Goal: Task Accomplishment & Management: Complete application form

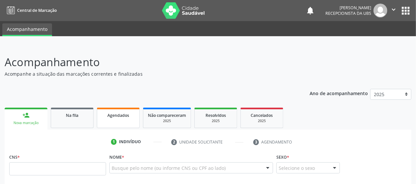
click at [113, 122] on link "Agendados" at bounding box center [118, 118] width 43 height 20
click at [116, 41] on div at bounding box center [208, 40] width 416 height 9
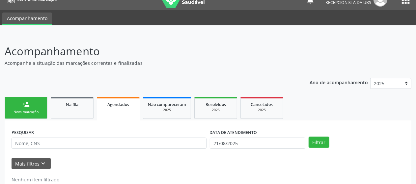
scroll to position [28, 0]
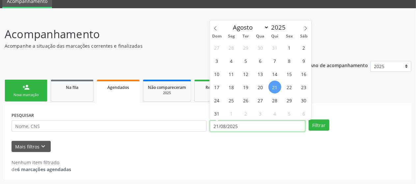
click at [255, 122] on input "21/08/2025" at bounding box center [258, 126] width 96 height 11
click at [287, 45] on span "1" at bounding box center [289, 47] width 13 height 13
type input "[DATE]"
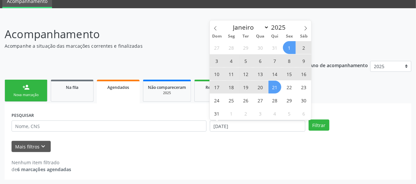
click at [274, 84] on span "21" at bounding box center [275, 87] width 13 height 13
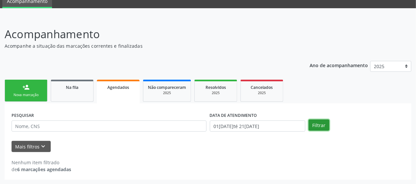
click at [313, 128] on button "Filtrar" at bounding box center [319, 125] width 21 height 11
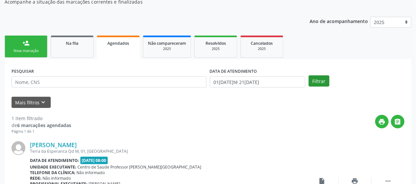
scroll to position [134, 0]
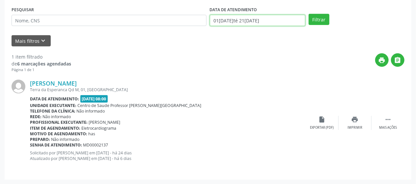
click at [298, 23] on input "01[DATE]té 21[DATE]" at bounding box center [258, 20] width 96 height 11
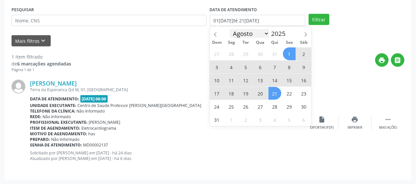
click at [260, 35] on select "Janeiro Fevereiro Março Abril Maio Junho Julho Agosto Setembro Outubro Novembro…" at bounding box center [250, 33] width 40 height 9
click at [214, 37] on span at bounding box center [215, 32] width 11 height 11
select select "6"
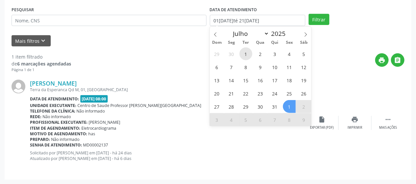
click at [245, 56] on span "1" at bounding box center [246, 53] width 13 height 13
type input "[DATE]"
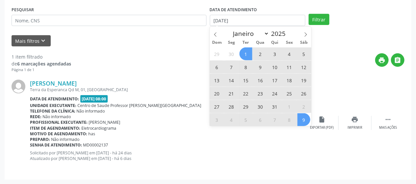
click at [301, 118] on span "9" at bounding box center [304, 119] width 13 height 13
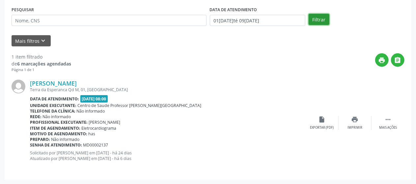
click at [317, 23] on button "Filtrar" at bounding box center [319, 19] width 21 height 11
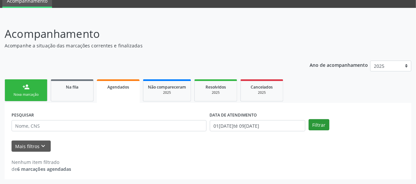
scroll to position [28, 0]
click at [289, 132] on div "DATA DE ATENDIMENTO [DATE] até [DATE]" at bounding box center [257, 123] width 99 height 26
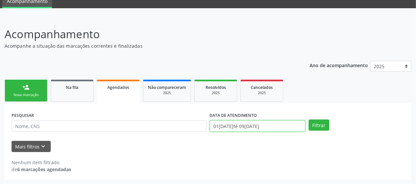
scroll to position [69, 0]
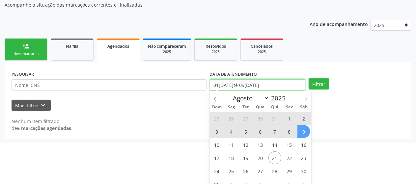
click at [301, 115] on body "Central de Marcação notifications [PERSON_NAME] Recepcionista da UBS  Configur…" at bounding box center [208, 23] width 416 height 184
click at [277, 158] on span "21" at bounding box center [275, 158] width 13 height 13
type input "21/08/2025"
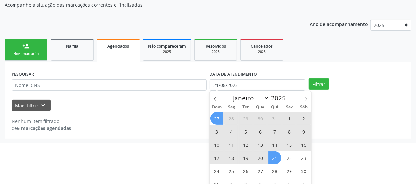
click at [220, 121] on span "27" at bounding box center [217, 118] width 13 height 13
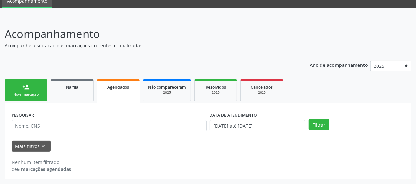
scroll to position [28, 0]
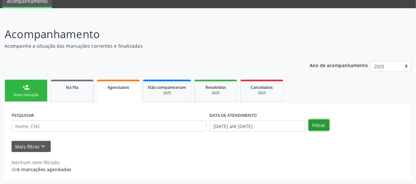
click at [317, 128] on button "Filtrar" at bounding box center [319, 125] width 21 height 11
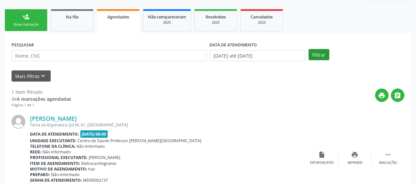
scroll to position [134, 0]
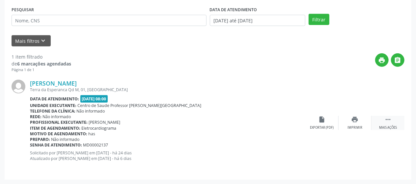
click at [391, 124] on div " Mais ações" at bounding box center [388, 123] width 33 height 14
click at [13, 87] on img at bounding box center [19, 87] width 14 height 14
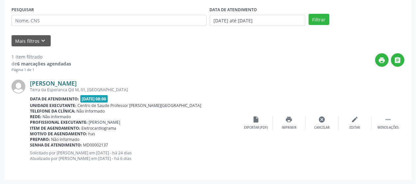
click at [38, 83] on link "[PERSON_NAME]" at bounding box center [53, 83] width 47 height 7
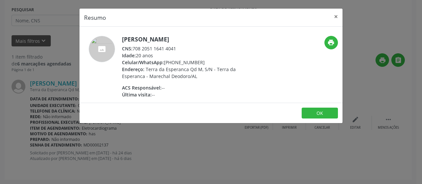
drag, startPoint x: 181, startPoint y: 45, endPoint x: 134, endPoint y: 49, distance: 47.6
click at [134, 49] on div "CNS: 708 2051 1641 4041" at bounding box center [186, 48] width 128 height 7
copy div "708 2051 1641 4041"
click at [335, 20] on button "×" at bounding box center [335, 17] width 13 height 16
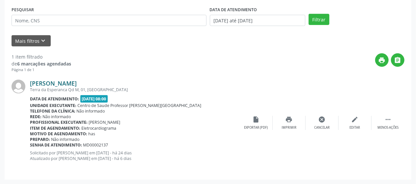
click at [62, 84] on link "[PERSON_NAME]" at bounding box center [53, 83] width 47 height 7
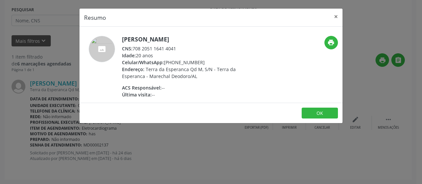
drag, startPoint x: 175, startPoint y: 48, endPoint x: 169, endPoint y: 48, distance: 5.3
click at [169, 48] on div "CNS: 708 2051 1641 4041" at bounding box center [186, 48] width 128 height 7
drag, startPoint x: 178, startPoint y: 48, endPoint x: 133, endPoint y: 46, distance: 44.9
click at [133, 46] on div "CNS: 708 2051 1641 4041" at bounding box center [186, 48] width 128 height 7
copy div "708 2051 1641 4041"
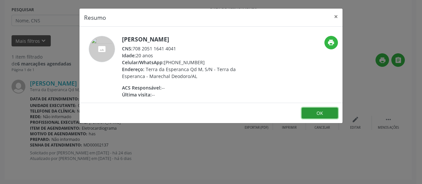
click at [313, 110] on button "OK" at bounding box center [320, 113] width 36 height 11
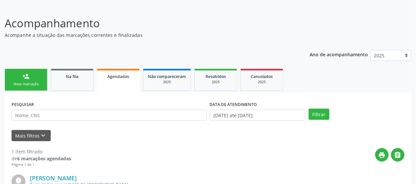
scroll to position [38, 0]
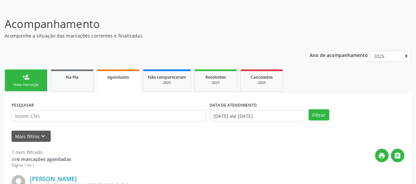
click at [20, 76] on link "person_add Nova marcação" at bounding box center [26, 81] width 43 height 22
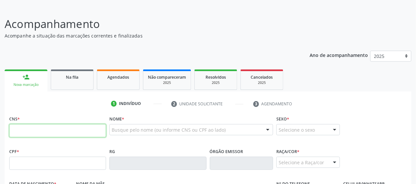
click at [32, 130] on input "text" at bounding box center [57, 130] width 97 height 13
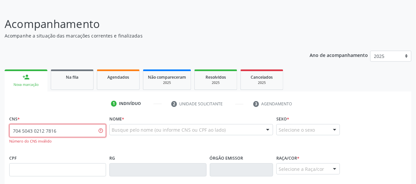
type input "704 5043 0212 7816"
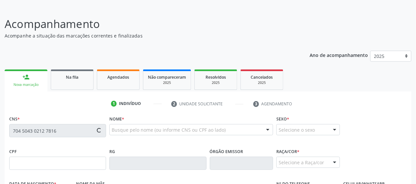
type input "007.440.324-90"
type input "1[DATE]"
type input "[PERSON_NAME]"
type input "[PHONE_NUMBER]"
type input "41"
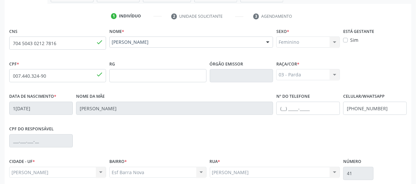
scroll to position [182, 0]
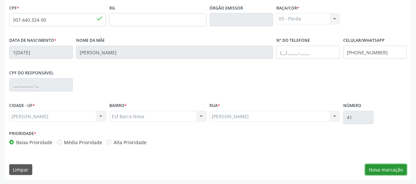
click at [376, 167] on button "Nova marcação" at bounding box center [387, 169] width 42 height 11
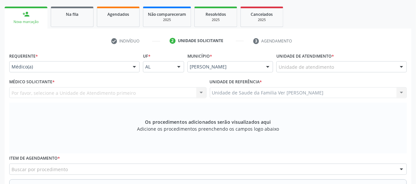
scroll to position [101, 0]
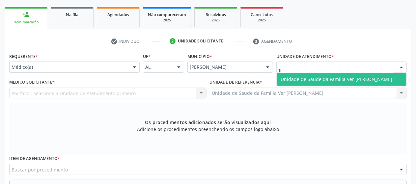
type input "fla"
click at [304, 81] on span "Unidade de Saude da Familia Ver [PERSON_NAME]" at bounding box center [337, 79] width 112 height 6
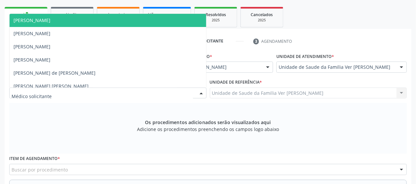
click at [140, 93] on div at bounding box center [107, 93] width 197 height 11
click at [160, 14] on span "[PERSON_NAME]" at bounding box center [108, 20] width 197 height 13
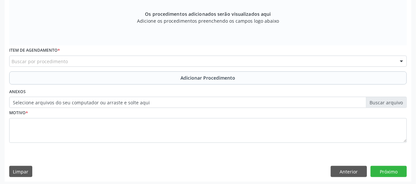
scroll to position [211, 0]
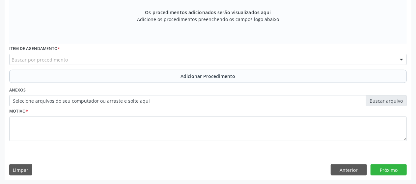
click at [84, 60] on div "Buscar por procedimento" at bounding box center [208, 59] width 398 height 11
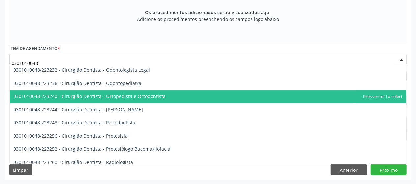
scroll to position [189, 0]
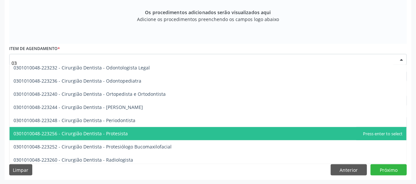
type input "0"
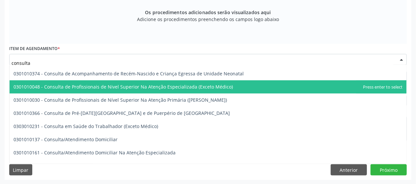
scroll to position [116, 0]
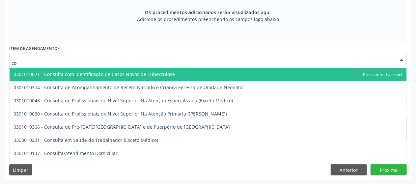
type input "c"
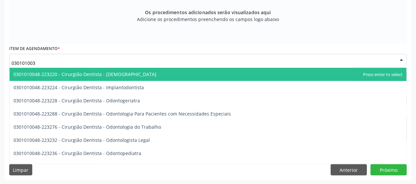
scroll to position [0, 0]
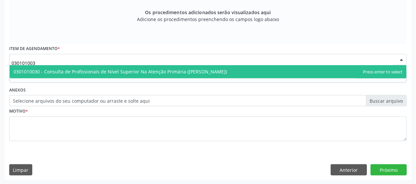
type input "0301010030"
click at [63, 70] on span "0301010030 - Consulta de Profissionais de Nível Superior Na Atenção Primária ([…" at bounding box center [121, 72] width 214 height 6
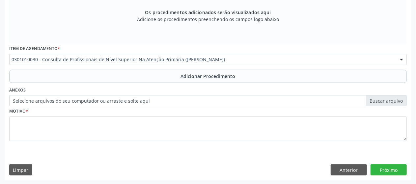
click at [89, 69] on div "Item de agendamento * 0301010030 - Consulta de Profissionais de Nível Superior …" at bounding box center [208, 57] width 401 height 26
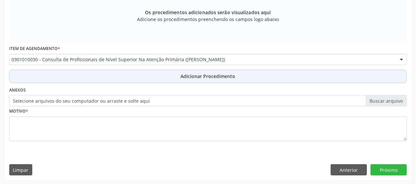
click at [90, 71] on button "Adicionar Procedimento" at bounding box center [208, 76] width 398 height 13
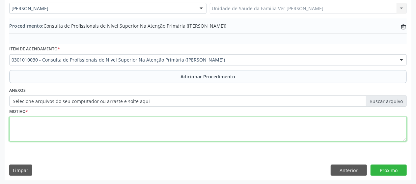
click at [64, 124] on textarea at bounding box center [208, 129] width 398 height 25
type textarea "á fisioterapi. não consigo entender a just..."
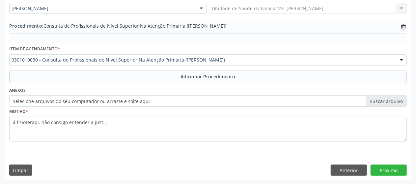
click at [388, 164] on div "Requerente * Médico(a) Médico(a) Enfermeiro(a) Paciente Nenhum resultado encont…" at bounding box center [208, 74] width 407 height 214
click at [390, 171] on button "Próximo" at bounding box center [389, 170] width 36 height 11
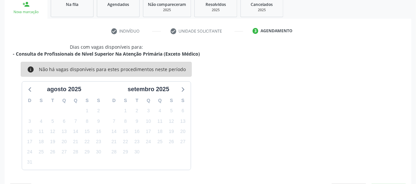
scroll to position [131, 0]
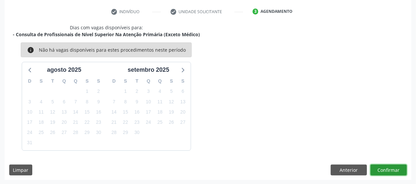
click at [390, 171] on button "Confirmar" at bounding box center [389, 170] width 36 height 11
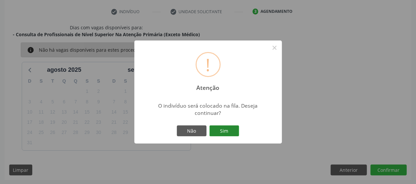
click at [228, 134] on button "Sim" at bounding box center [225, 131] width 30 height 11
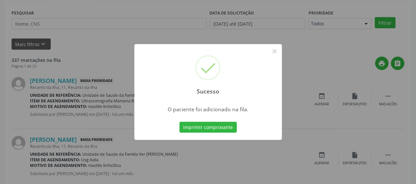
scroll to position [42, 0]
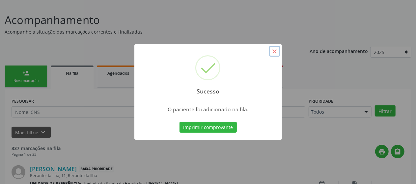
click at [275, 49] on button "×" at bounding box center [274, 51] width 11 height 11
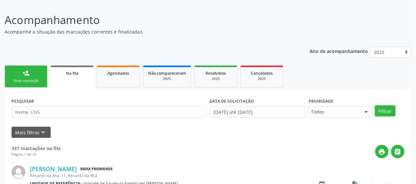
click at [37, 73] on link "person_add Nova marcação" at bounding box center [26, 77] width 43 height 22
click at [37, 79] on div "Nova marcação" at bounding box center [26, 80] width 33 height 5
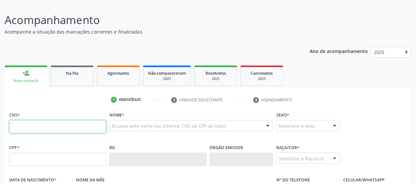
click at [28, 125] on input "text" at bounding box center [57, 126] width 97 height 13
type input "704 5043 0212 7816"
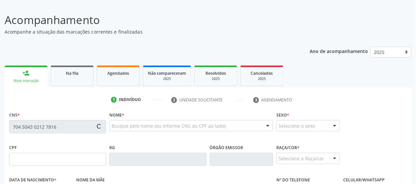
type input "007.440.324-90"
type input "1[DATE]"
type input "[PERSON_NAME]"
type input "[PHONE_NUMBER]"
type input "41"
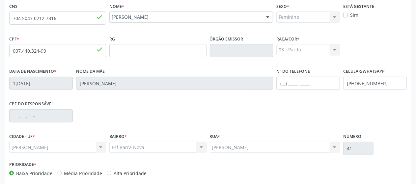
scroll to position [182, 0]
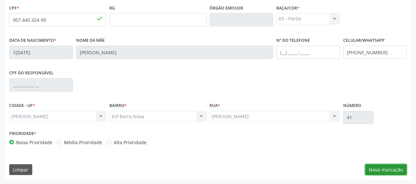
click at [378, 174] on button "Nova marcação" at bounding box center [387, 169] width 42 height 11
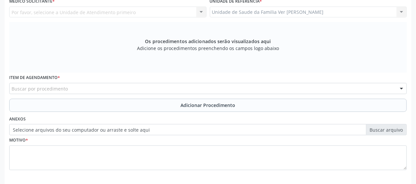
click at [153, 87] on div "Buscar por procedimento" at bounding box center [208, 88] width 398 height 11
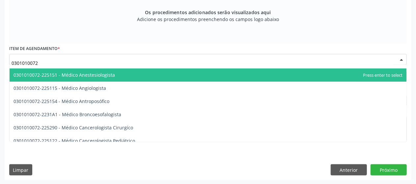
scroll to position [37, 0]
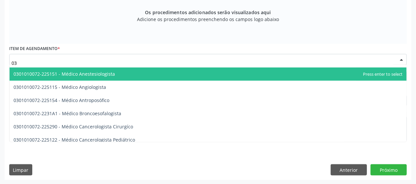
type input "0"
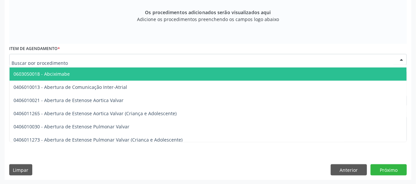
click at [60, 60] on input "text" at bounding box center [203, 62] width 382 height 13
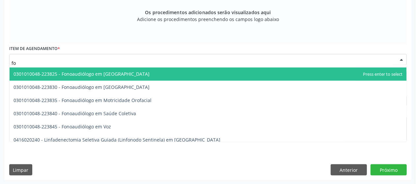
type input "f"
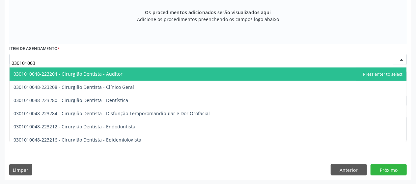
type input "0301010030"
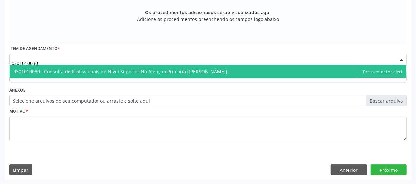
click at [85, 69] on span "0301010030 - Consulta de Profissionais de Nível Superior Na Atenção Primária ([…" at bounding box center [121, 72] width 214 height 6
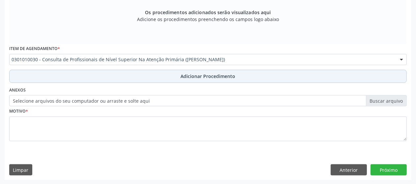
click at [114, 82] on button "Adicionar Procedimento" at bounding box center [208, 76] width 398 height 13
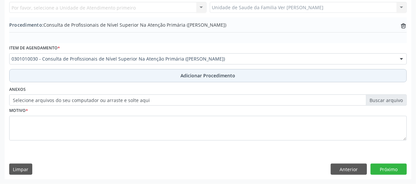
scroll to position [186, 0]
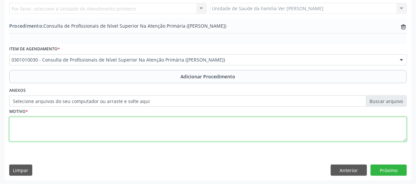
click at [86, 123] on textarea at bounding box center [208, 129] width 398 height 25
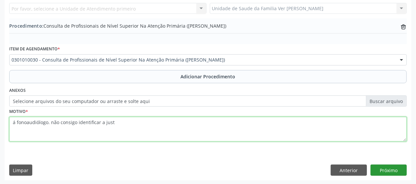
type textarea "á fonoaudiólogo. não consigo identificar a just"
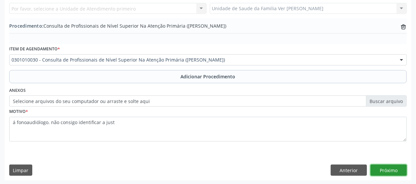
click at [380, 172] on button "Próximo" at bounding box center [389, 170] width 36 height 11
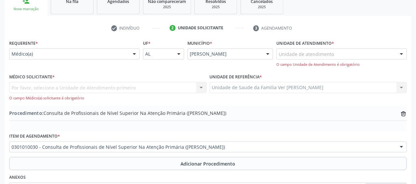
scroll to position [113, 0]
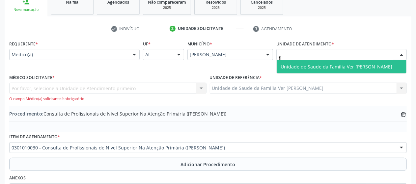
type input "fla"
click at [290, 66] on span "Unidade de Saude da Familia Ver [PERSON_NAME]" at bounding box center [337, 67] width 112 height 6
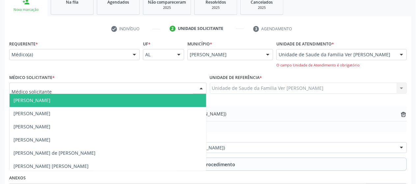
click at [148, 85] on div at bounding box center [107, 88] width 197 height 11
click at [146, 94] on span "[PERSON_NAME]" at bounding box center [108, 100] width 197 height 13
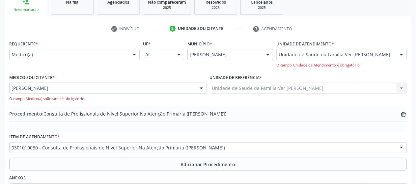
click at [146, 93] on div "[PERSON_NAME] [PERSON_NAME] [PERSON_NAME] Djalice [PERSON_NAME] [PERSON_NAME] […" at bounding box center [107, 92] width 197 height 19
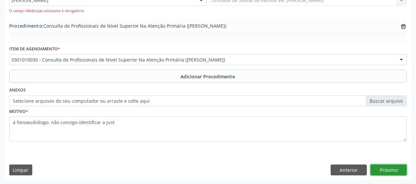
click at [390, 169] on button "Próximo" at bounding box center [389, 170] width 36 height 11
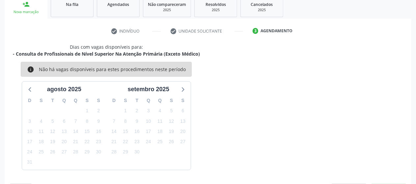
scroll to position [131, 0]
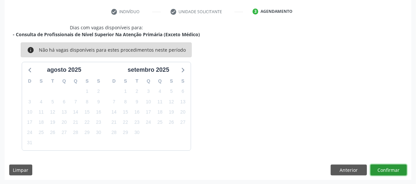
click at [380, 167] on button "Confirmar" at bounding box center [389, 170] width 36 height 11
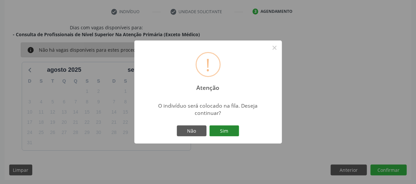
click at [231, 129] on button "Sim" at bounding box center [225, 131] width 30 height 11
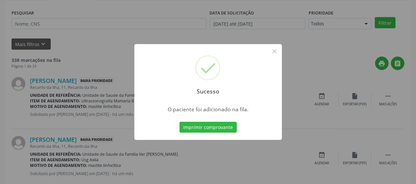
scroll to position [42, 0]
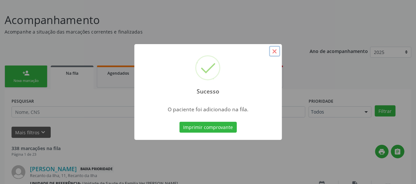
click at [277, 53] on button "×" at bounding box center [274, 51] width 11 height 11
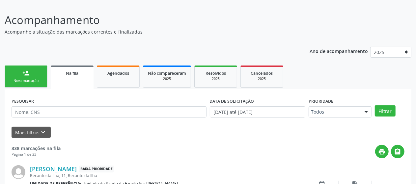
click at [37, 81] on div "Nova marcação" at bounding box center [26, 80] width 33 height 5
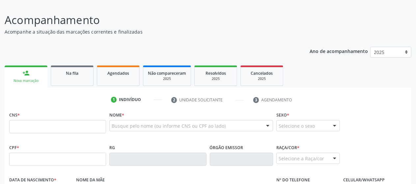
click at [22, 75] on link "person_add Nova marcação" at bounding box center [26, 77] width 43 height 22
click at [23, 126] on input "text" at bounding box center [57, 126] width 97 height 13
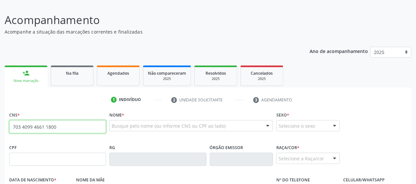
type input "703 4099 4661 1800"
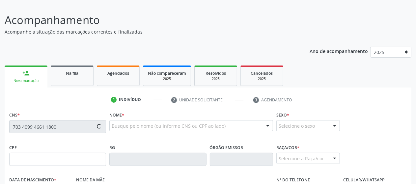
type input "120.869.304-29"
type input "[DATE]"
type input "[PERSON_NAME]"
type input "[PHONE_NUMBER]"
type input "S/N"
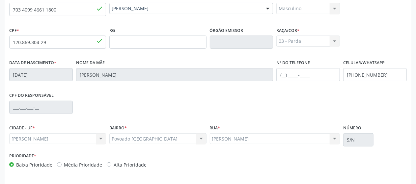
scroll to position [182, 0]
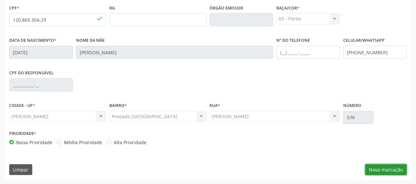
click at [373, 170] on button "Nova marcação" at bounding box center [387, 169] width 42 height 11
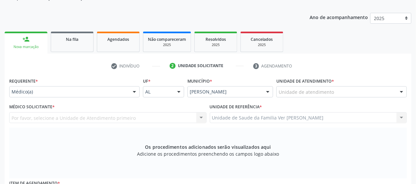
scroll to position [75, 0]
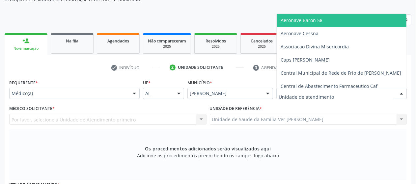
click at [317, 98] on div at bounding box center [342, 93] width 131 height 11
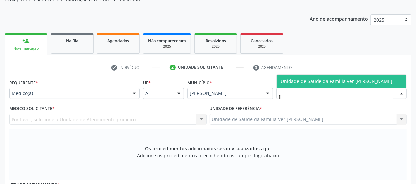
type input "f"
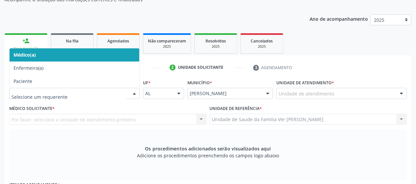
click at [109, 98] on div at bounding box center [74, 93] width 131 height 11
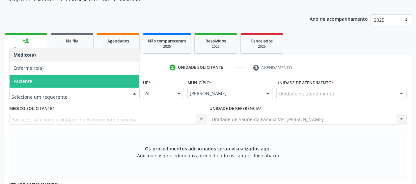
click at [70, 82] on span "Paciente" at bounding box center [75, 81] width 130 height 13
click at [71, 83] on span "Paciente" at bounding box center [75, 81] width 130 height 13
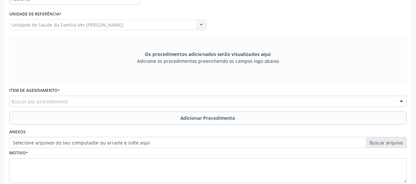
scroll to position [169, 0]
click at [105, 100] on div "Buscar por procedimento" at bounding box center [208, 101] width 398 height 11
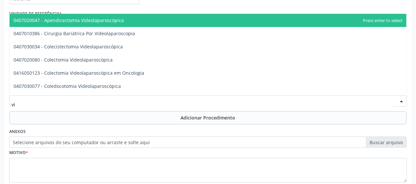
type input "v"
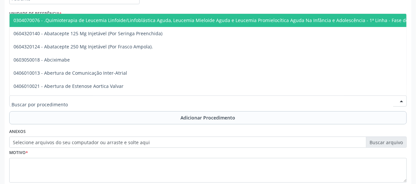
click at [77, 100] on div at bounding box center [208, 101] width 398 height 11
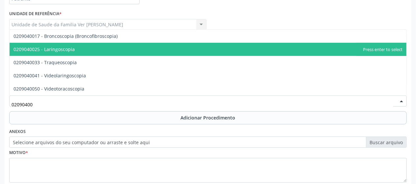
type input "020904004"
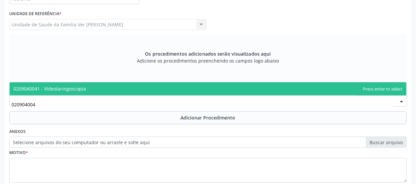
click at [79, 87] on span "0209040041 - Videolaringoscopia" at bounding box center [50, 89] width 73 height 6
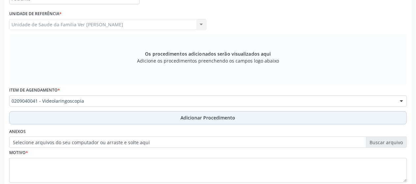
click at [175, 122] on button "Adicionar Procedimento" at bounding box center [208, 117] width 398 height 13
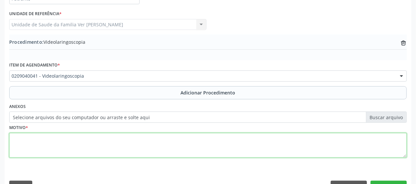
click at [104, 153] on textarea at bounding box center [208, 145] width 398 height 25
click at [16, 138] on textarea "riniti +amigdalite" at bounding box center [208, 145] width 398 height 25
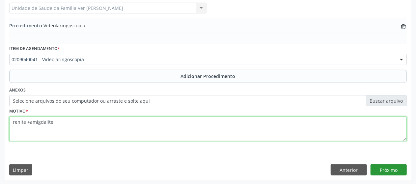
type textarea "renite +amigdalite"
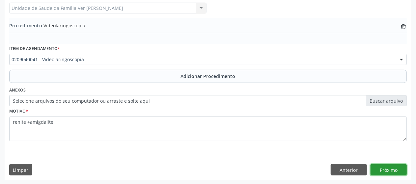
click at [384, 171] on button "Próximo" at bounding box center [389, 169] width 36 height 11
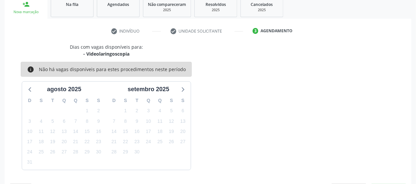
scroll to position [131, 0]
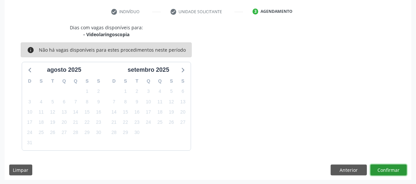
click at [394, 169] on button "Confirmar" at bounding box center [389, 170] width 36 height 11
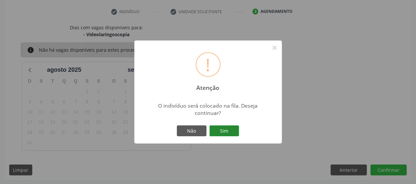
click at [231, 128] on button "Sim" at bounding box center [225, 131] width 30 height 11
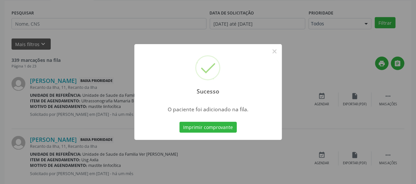
scroll to position [42, 0]
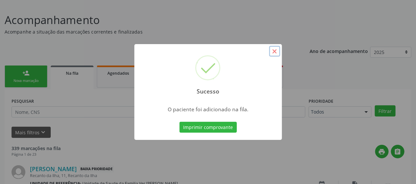
click at [272, 54] on button "×" at bounding box center [274, 51] width 11 height 11
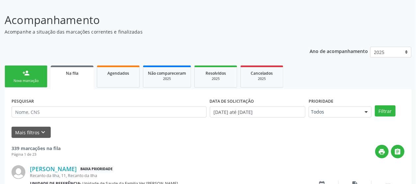
click at [30, 79] on div "Nova marcação" at bounding box center [26, 80] width 33 height 5
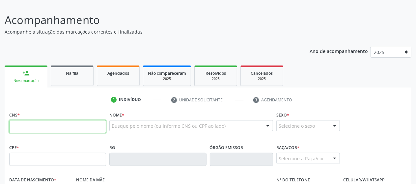
click at [30, 125] on input "text" at bounding box center [57, 126] width 97 height 13
type input "704 8040 9086 6847"
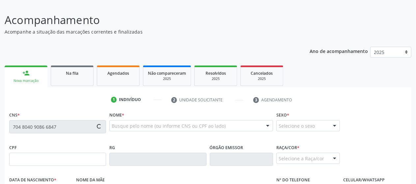
type input "141.772.224-02"
type input "[DATE]"
type input "[PERSON_NAME]"
type input "[PHONE_NUMBER]"
type input "S/N"
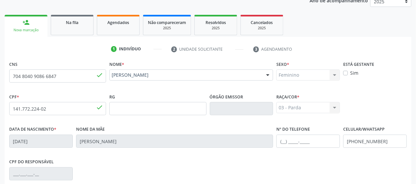
scroll to position [93, 0]
click at [30, 125] on label "Data de nascimento *" at bounding box center [32, 130] width 47 height 10
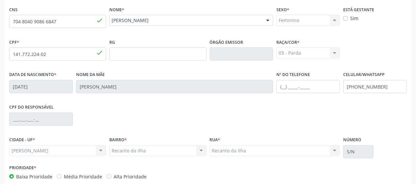
scroll to position [182, 0]
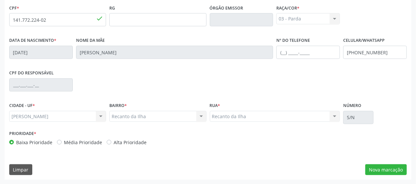
click at [377, 175] on div "CNS 704 8040 9086 6847 done Nome * [PERSON_NAME] [PERSON_NAME] CNS: 704 8040 90…" at bounding box center [208, 75] width 407 height 210
click at [383, 167] on button "Nova marcação" at bounding box center [387, 169] width 42 height 11
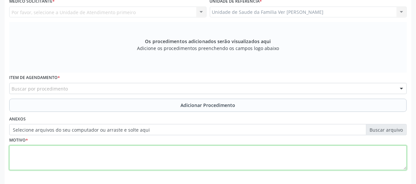
click at [383, 167] on textarea at bounding box center [208, 158] width 398 height 25
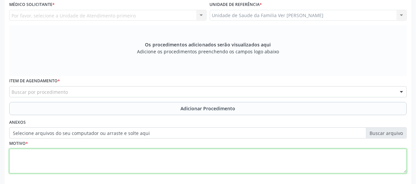
scroll to position [178, 0]
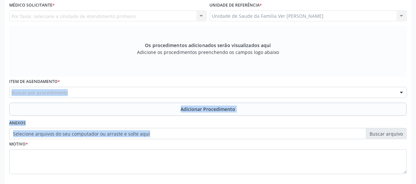
drag, startPoint x: 283, startPoint y: 134, endPoint x: 285, endPoint y: 82, distance: 51.5
click at [285, 82] on div "Requerente * Médico(a) Médico(a) Enfermeiro(a) Paciente Nenhum resultado encont…" at bounding box center [208, 78] width 398 height 209
click at [283, 80] on div "Item de agendamento * Buscar por procedimento 0304070076 - .Quimioterapia de Le…" at bounding box center [208, 87] width 398 height 21
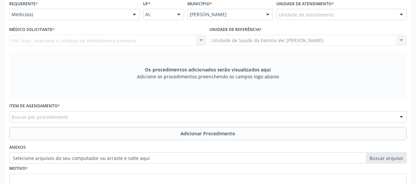
scroll to position [153, 0]
click at [308, 58] on div "Os procedimentos adicionados serão visualizados aqui Adicione os procedimentos …" at bounding box center [208, 76] width 398 height 51
drag, startPoint x: 308, startPoint y: 58, endPoint x: 293, endPoint y: 54, distance: 15.4
click at [293, 54] on div "Os procedimentos adicionados serão visualizados aqui Adicione os procedimentos …" at bounding box center [208, 76] width 398 height 51
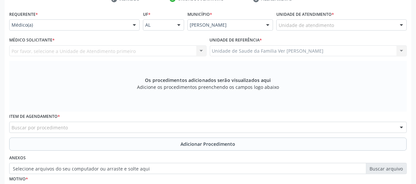
scroll to position [143, 0]
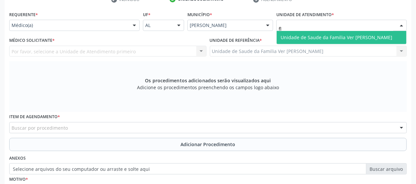
type input "fla"
click at [297, 35] on span "Unidade de Saude da Familia Ver [PERSON_NAME]" at bounding box center [337, 37] width 112 height 6
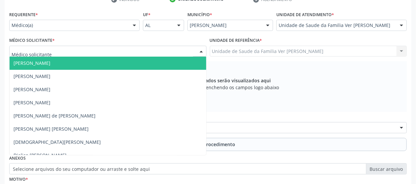
click at [115, 51] on div at bounding box center [107, 51] width 197 height 11
click at [111, 61] on span "[PERSON_NAME]" at bounding box center [108, 63] width 197 height 13
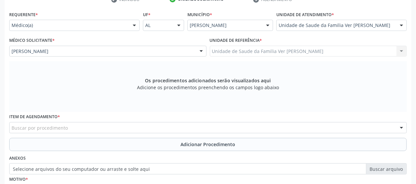
click at [133, 127] on div "Buscar por procedimento" at bounding box center [208, 127] width 398 height 11
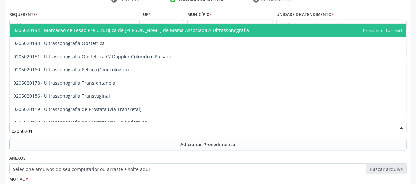
type input "020502014"
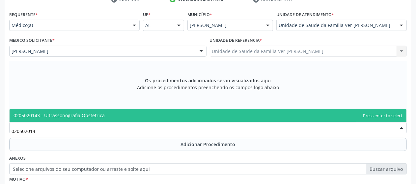
click at [117, 112] on span "0205020143 - Ultrassonografia Obstetrica" at bounding box center [208, 115] width 397 height 13
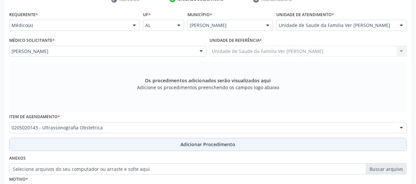
click at [124, 147] on button "Adicionar Procedimento" at bounding box center [208, 144] width 398 height 13
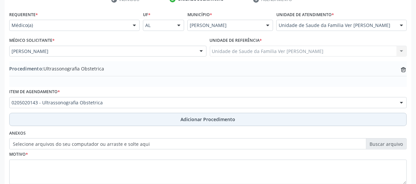
scroll to position [186, 0]
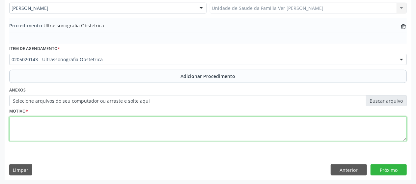
click at [106, 133] on textarea at bounding box center [208, 129] width 398 height 25
type textarea "rotina"
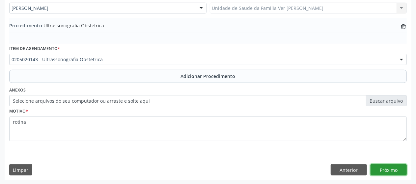
click at [379, 167] on button "Próximo" at bounding box center [389, 169] width 36 height 11
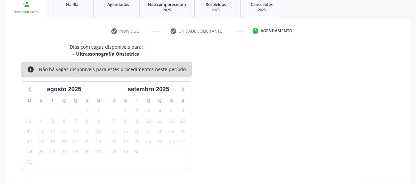
scroll to position [131, 0]
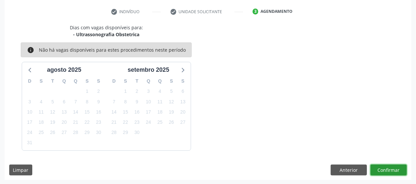
click at [383, 173] on button "Confirmar" at bounding box center [389, 170] width 36 height 11
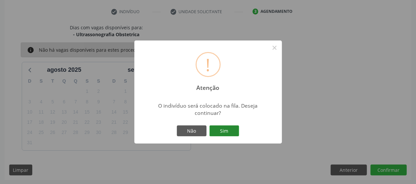
click at [220, 128] on button "Sim" at bounding box center [225, 131] width 30 height 11
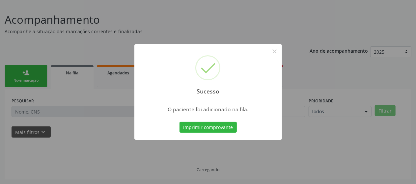
scroll to position [42, 0]
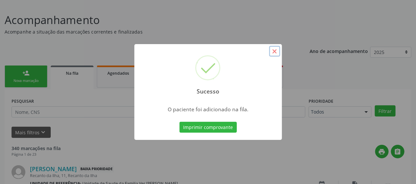
click at [277, 51] on button "×" at bounding box center [274, 51] width 11 height 11
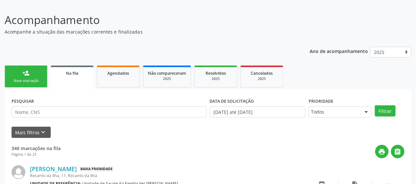
click at [36, 77] on link "person_add Nova marcação" at bounding box center [26, 77] width 43 height 22
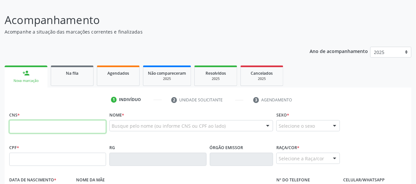
click at [32, 127] on input "text" at bounding box center [57, 126] width 97 height 13
type input "705 8084 3132 5737"
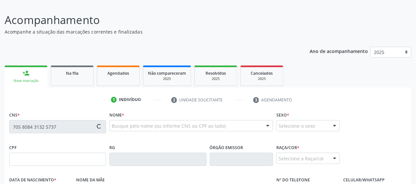
type input "122.544.824-75"
type input "[DATE]"
type input "Creuza [PERSON_NAME]"
type input "[PHONE_NUMBER]"
type input "40"
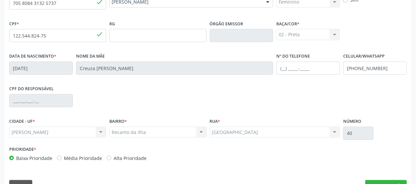
scroll to position [182, 0]
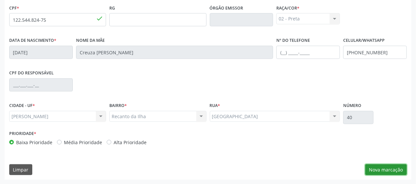
click at [376, 167] on button "Nova marcação" at bounding box center [387, 169] width 42 height 11
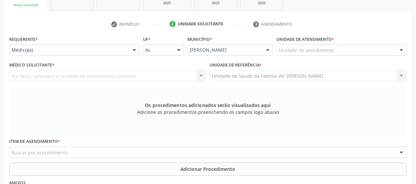
scroll to position [118, 0]
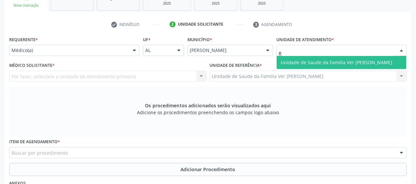
type input "fla"
click at [314, 58] on span "Unidade de Saude da Familia Ver [PERSON_NAME]" at bounding box center [342, 62] width 130 height 13
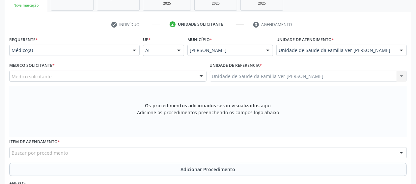
click at [129, 78] on div "Médico solicitante" at bounding box center [107, 76] width 197 height 11
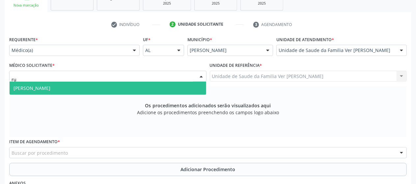
type input "rug"
click at [124, 90] on span "[PERSON_NAME]" at bounding box center [108, 88] width 197 height 13
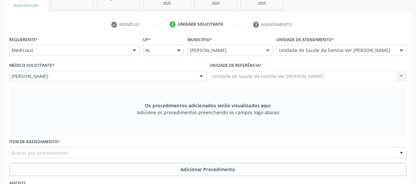
scroll to position [119, 0]
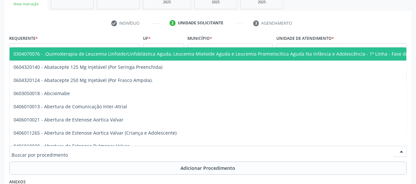
click at [105, 147] on div at bounding box center [208, 151] width 398 height 11
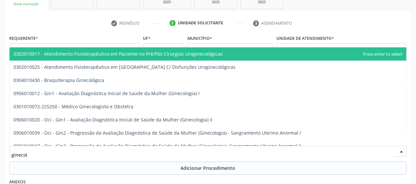
type input "ginecolo"
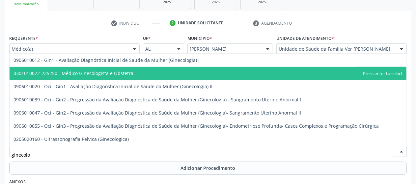
click at [129, 70] on span "0301010072-225250 - Médico Ginecologista e Obstetra" at bounding box center [208, 73] width 397 height 13
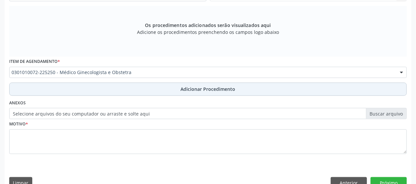
click at [178, 93] on button "Adicionar Procedimento" at bounding box center [208, 89] width 398 height 13
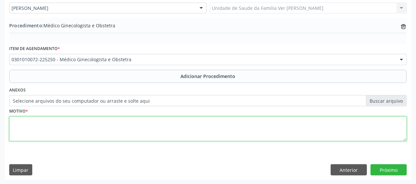
click at [121, 130] on textarea at bounding box center [208, 129] width 398 height 25
type textarea "diu + avaliação"
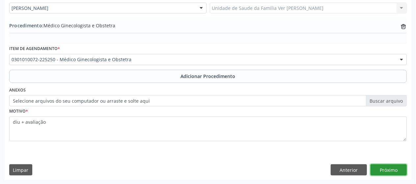
click at [388, 172] on button "Próximo" at bounding box center [389, 169] width 36 height 11
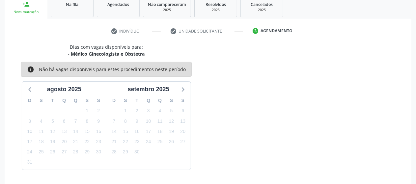
scroll to position [131, 0]
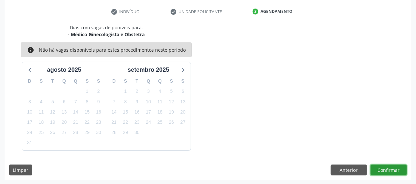
click at [396, 165] on button "Confirmar" at bounding box center [389, 170] width 36 height 11
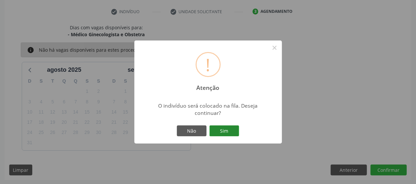
click at [233, 130] on button "Sim" at bounding box center [225, 131] width 30 height 11
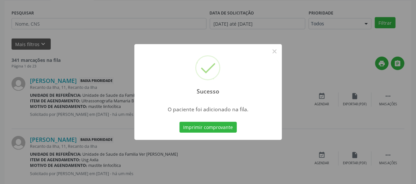
scroll to position [42, 0]
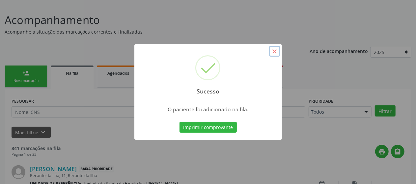
click at [274, 52] on button "×" at bounding box center [274, 51] width 11 height 11
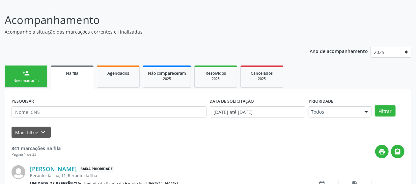
click at [34, 72] on link "person_add Nova marcação" at bounding box center [26, 77] width 43 height 22
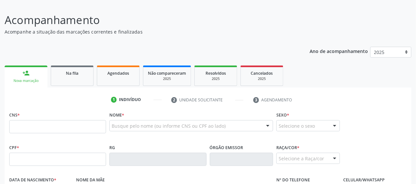
click at [26, 119] on div "CNS *" at bounding box center [57, 121] width 97 height 23
click at [27, 128] on input "text" at bounding box center [57, 126] width 97 height 13
click at [27, 128] on input "7" at bounding box center [57, 126] width 97 height 13
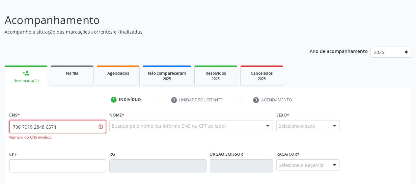
type input "700 7019 2848 6574"
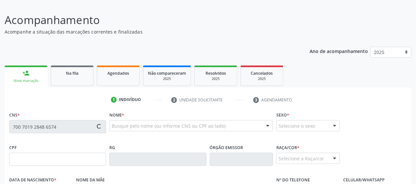
type input "121.739.194-07"
type input "14[DATE]"
type input "[PERSON_NAME]"
type input "[PHONE_NUMBER]"
type input "S/N"
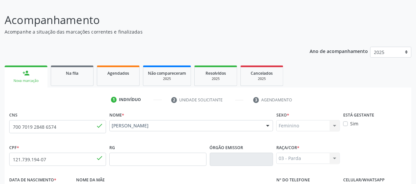
click at [40, 136] on fieldset "CNS 700 7019 2848 6574 done" at bounding box center [57, 124] width 97 height 28
click at [82, 26] on p "Acompanhamento" at bounding box center [147, 20] width 285 height 16
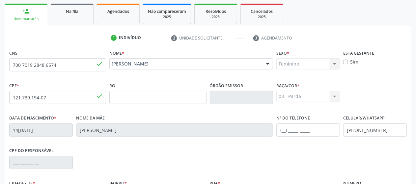
scroll to position [182, 0]
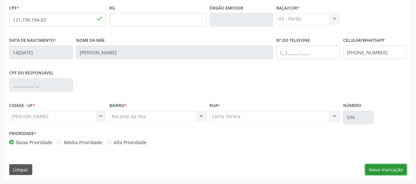
click at [377, 168] on button "Nova marcação" at bounding box center [387, 169] width 42 height 11
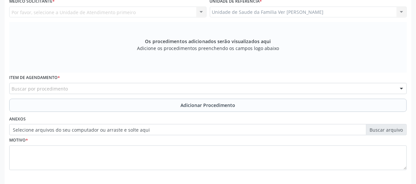
click at [129, 84] on div "Buscar por procedimento" at bounding box center [208, 88] width 398 height 11
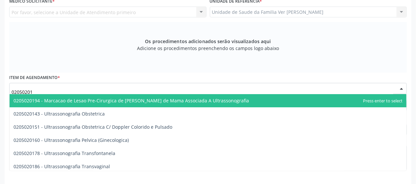
type input "020502014"
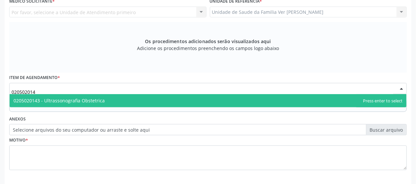
click at [117, 102] on span "0205020143 - Ultrassonografia Obstetrica" at bounding box center [208, 100] width 397 height 13
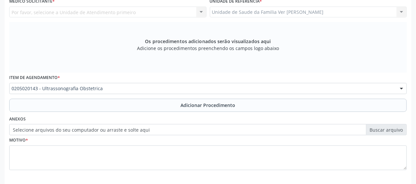
click at [117, 102] on button "Adicionar Procedimento" at bounding box center [208, 105] width 398 height 13
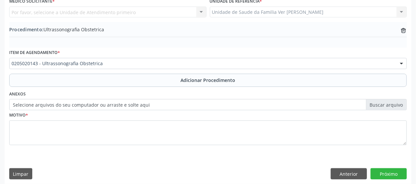
click at [153, 104] on label "Selecione arquivos do seu computador ou arraste e solte aqui" at bounding box center [208, 104] width 398 height 11
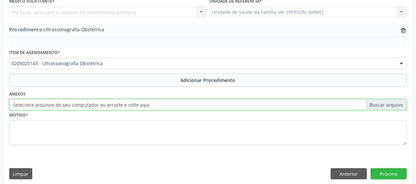
click at [153, 104] on input "Selecione arquivos do seu computador ou arraste e solte aqui" at bounding box center [208, 104] width 398 height 11
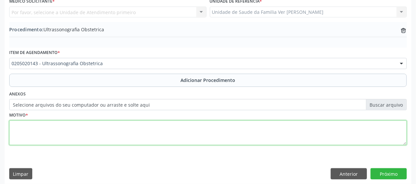
click at [78, 132] on textarea at bounding box center [208, 133] width 398 height 25
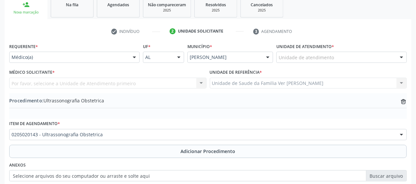
scroll to position [110, 0]
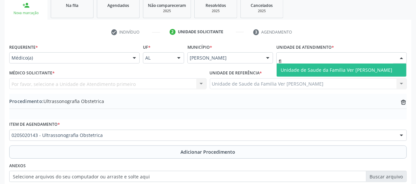
type input "fla"
click at [305, 72] on span "Unidade de Saude da Familia Ver [PERSON_NAME]" at bounding box center [337, 70] width 112 height 6
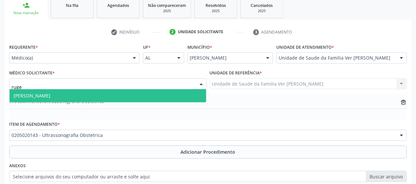
type input "ruger"
click at [22, 101] on span "[PERSON_NAME]" at bounding box center [108, 95] width 197 height 13
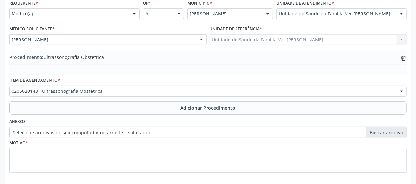
scroll to position [155, 0]
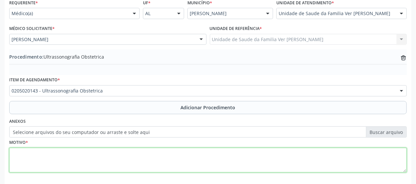
click at [55, 165] on textarea at bounding box center [208, 160] width 398 height 25
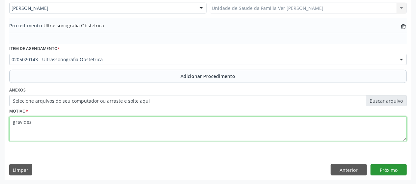
type textarea "gravidez"
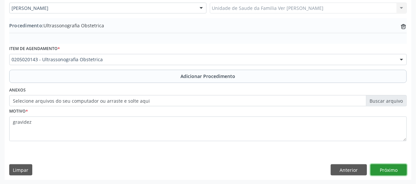
click at [382, 169] on button "Próximo" at bounding box center [389, 169] width 36 height 11
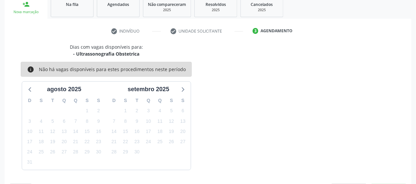
scroll to position [131, 0]
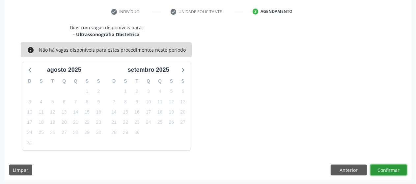
click at [379, 170] on button "Confirmar" at bounding box center [389, 170] width 36 height 11
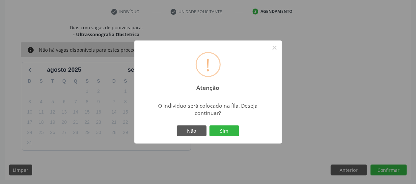
click at [218, 124] on div "Não Sim" at bounding box center [208, 131] width 65 height 14
click at [220, 129] on button "Sim" at bounding box center [225, 131] width 30 height 11
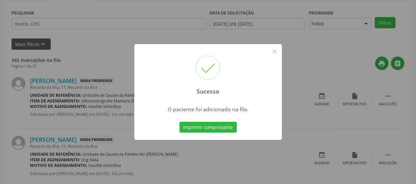
scroll to position [42, 0]
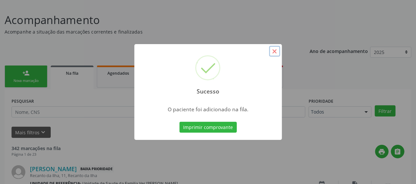
click at [277, 53] on button "×" at bounding box center [274, 51] width 11 height 11
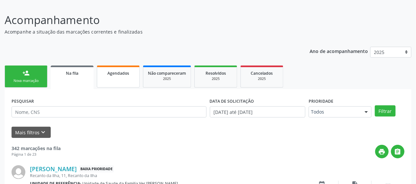
click at [134, 86] on link "Agendados" at bounding box center [118, 77] width 43 height 22
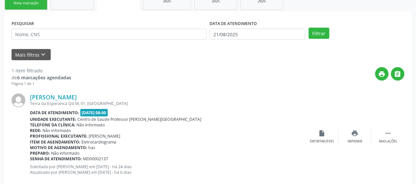
scroll to position [134, 0]
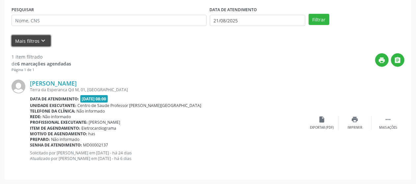
click at [20, 43] on button "Mais filtros keyboard_arrow_down" at bounding box center [31, 41] width 39 height 12
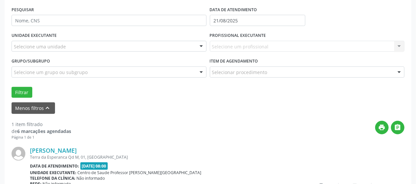
click at [49, 114] on div "1 item filtrado de 6 marcações agendadas Página 1 de 1 print  [PERSON_NAME] [G…" at bounding box center [208, 177] width 393 height 127
click at [40, 98] on form "PESQUISAR DATA DE ATENDIMENTO [DATE] UNIDADE EXECUTANTE Selecione uma unidade T…" at bounding box center [208, 59] width 393 height 109
click at [44, 108] on icon "keyboard_arrow_up" at bounding box center [47, 107] width 7 height 7
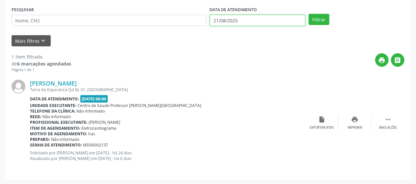
click at [248, 17] on input "21/08/2025" at bounding box center [258, 20] width 96 height 11
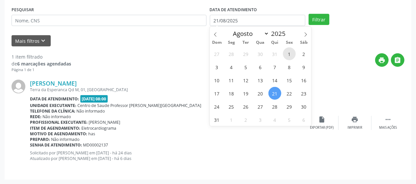
click at [290, 55] on span "1" at bounding box center [289, 53] width 13 height 13
type input "[DATE]"
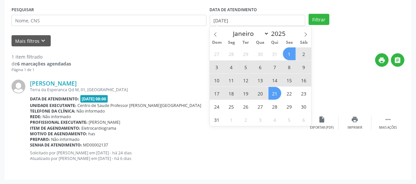
click at [277, 98] on span "21" at bounding box center [275, 93] width 13 height 13
click at [275, 21] on input "01[DATE]té 21[DATE]" at bounding box center [258, 20] width 96 height 11
click at [239, 31] on select "Janeiro Fevereiro Março Abril Maio Junho Julho Agosto Setembro Outubro Novembro…" at bounding box center [250, 33] width 40 height 9
select select "6"
click at [230, 29] on select "Janeiro Fevereiro Março Abril Maio Junho Julho Agosto Setembro Outubro Novembro…" at bounding box center [250, 33] width 40 height 9
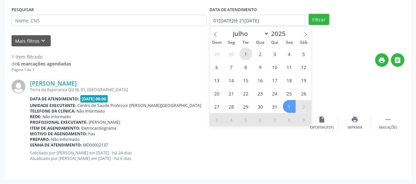
click at [246, 52] on span "1" at bounding box center [246, 53] width 13 height 13
type input "[DATE]"
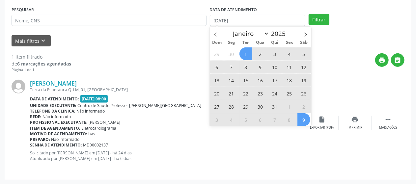
click at [307, 117] on span "9" at bounding box center [304, 119] width 13 height 13
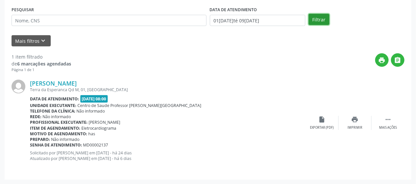
click at [318, 16] on button "Filtrar" at bounding box center [319, 19] width 21 height 11
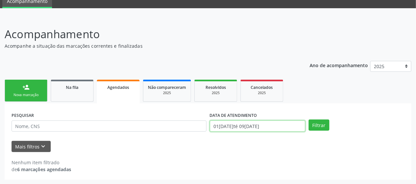
scroll to position [69, 0]
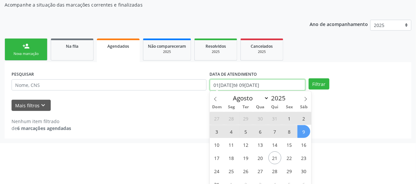
click at [272, 115] on body "Central de Marcação notifications [PERSON_NAME] Recepcionista da UBS  Configur…" at bounding box center [208, 23] width 416 height 184
click at [277, 83] on input "01[DATE]té 09[DATE]" at bounding box center [258, 84] width 96 height 11
select select "6"
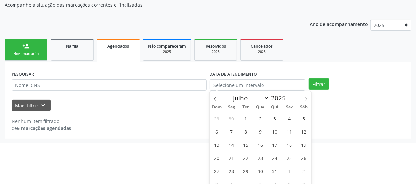
scroll to position [28, 0]
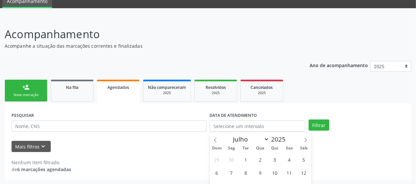
click at [171, 104] on div "PESQUISAR DATA DE ATENDIMENTO Filtrar UNIDADE EXECUTANTE Selecione uma unidade …" at bounding box center [208, 142] width 407 height 76
click at [19, 93] on div "Nova marcação" at bounding box center [26, 95] width 33 height 5
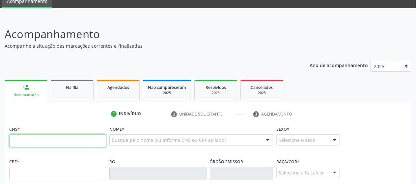
click at [32, 137] on input "text" at bounding box center [57, 140] width 97 height 13
paste input "700 8044 4911 4385"
type input "700 8044 4911 4385"
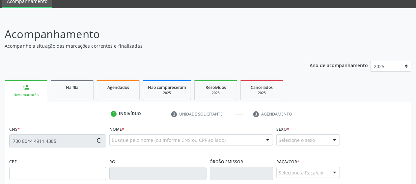
type input "119.889.344-35"
type input "[DATE]"
type input "[PERSON_NAME]"
type input "[PHONE_NUMBER]"
type input "S/N"
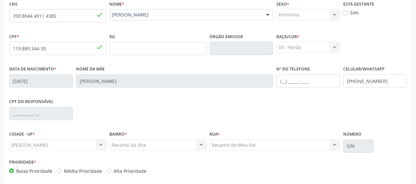
scroll to position [182, 0]
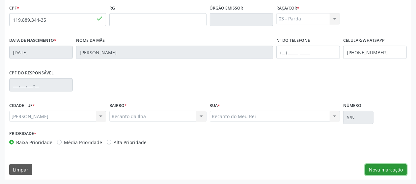
click at [381, 165] on button "Nova marcação" at bounding box center [387, 169] width 42 height 11
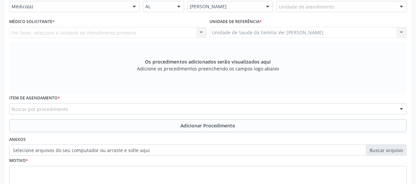
scroll to position [155, 0]
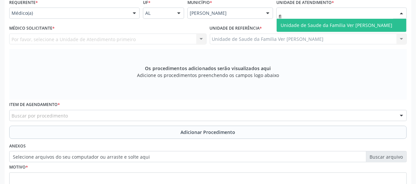
type input "fla"
click at [295, 27] on span "Unidade de Saude da Familia Ver [PERSON_NAME]" at bounding box center [337, 25] width 112 height 6
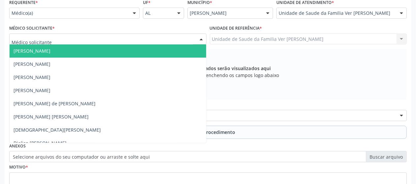
click at [93, 40] on div at bounding box center [107, 39] width 197 height 11
type input "ru"
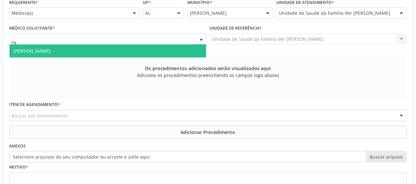
click at [90, 51] on span "[PERSON_NAME]" at bounding box center [108, 51] width 197 height 13
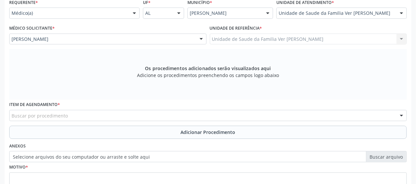
click at [97, 111] on div "Buscar por procedimento" at bounding box center [208, 115] width 398 height 11
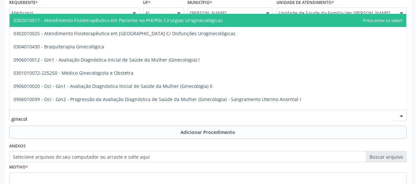
type input "ginecolo"
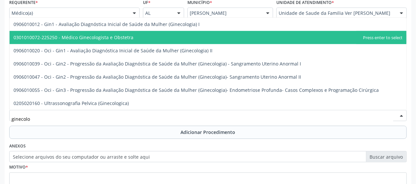
click at [135, 40] on span "0301010072-225250 - Médico Ginecologista e Obstetra" at bounding box center [208, 37] width 397 height 13
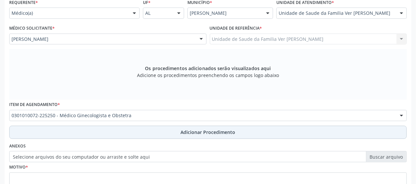
click at [196, 128] on button "Adicionar Procedimento" at bounding box center [208, 132] width 398 height 13
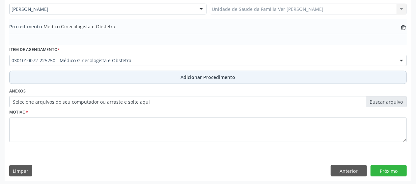
scroll to position [186, 0]
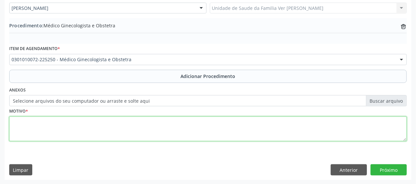
click at [172, 125] on textarea at bounding box center [208, 129] width 398 height 25
type textarea "dificuldade a coleta da citologia"
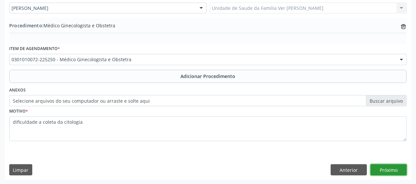
click at [382, 166] on button "Próximo" at bounding box center [389, 169] width 36 height 11
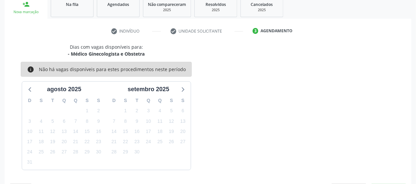
scroll to position [131, 0]
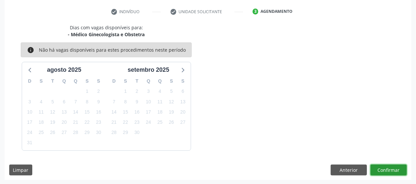
click at [382, 166] on button "Confirmar" at bounding box center [389, 170] width 36 height 11
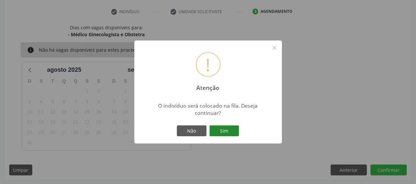
click at [225, 129] on button "Sim" at bounding box center [225, 131] width 30 height 11
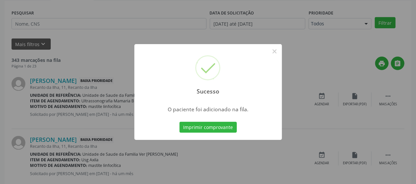
scroll to position [42, 0]
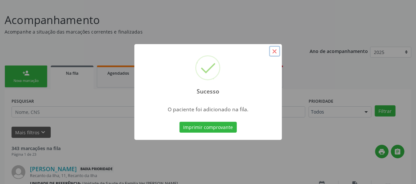
click at [279, 52] on button "×" at bounding box center [274, 51] width 11 height 11
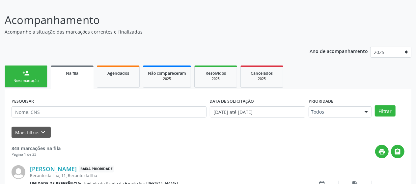
click at [45, 87] on link "person_add Nova marcação" at bounding box center [26, 77] width 43 height 22
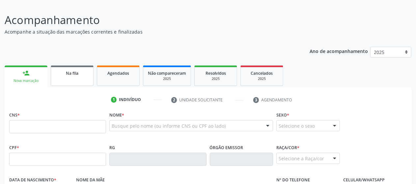
click at [75, 76] on link "Na fila" at bounding box center [72, 76] width 43 height 20
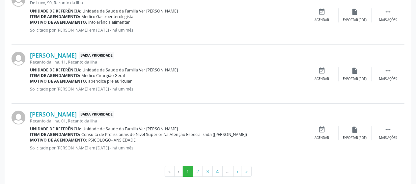
scroll to position [941, 0]
click at [197, 171] on button "2" at bounding box center [198, 171] width 10 height 11
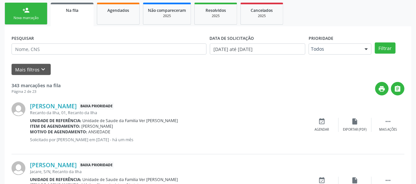
scroll to position [106, 0]
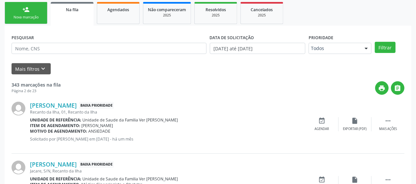
click at [282, 137] on p "Solicitado por [PERSON_NAME] em [DATE] - há um mês" at bounding box center [168, 139] width 276 height 6
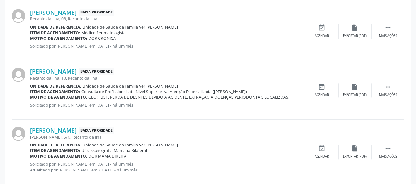
click at [282, 137] on div "[PERSON_NAME], S/N, Recanto da Ilha" at bounding box center [168, 137] width 276 height 6
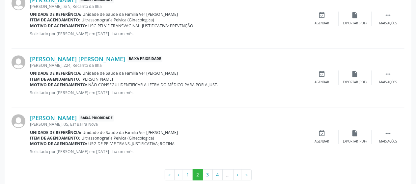
scroll to position [936, 0]
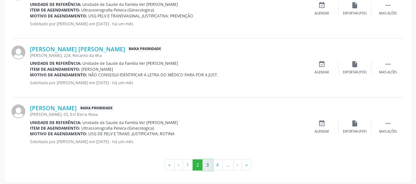
click at [209, 168] on button "3" at bounding box center [208, 165] width 10 height 11
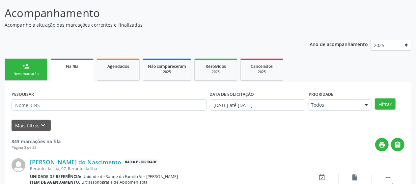
scroll to position [930, 0]
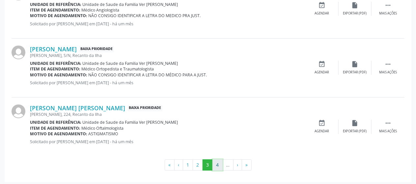
click at [216, 163] on button "4" at bounding box center [218, 165] width 10 height 11
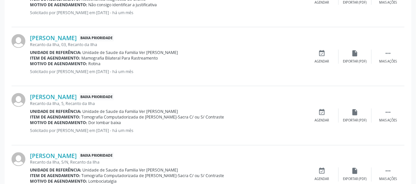
scroll to position [465, 0]
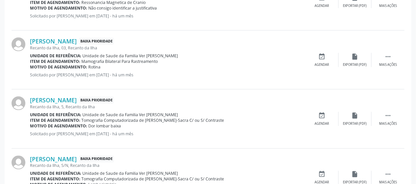
drag, startPoint x: 159, startPoint y: 61, endPoint x: 81, endPoint y: 60, distance: 78.1
click at [81, 60] on div "Item de agendamento: Mamografia Bilateral Para Rastreamento" at bounding box center [168, 62] width 276 height 6
copy span "Mamografia Bilateral Para Rastreamento"
click at [82, 60] on span "Mamografia Bilateral Para Rastreamento" at bounding box center [120, 62] width 76 height 6
drag, startPoint x: 99, startPoint y: 41, endPoint x: 30, endPoint y: 40, distance: 68.6
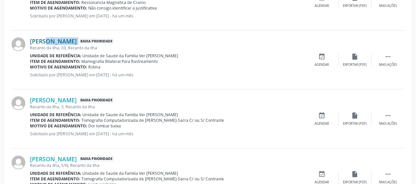
click at [30, 40] on div "[PERSON_NAME] Baixa Prioridade" at bounding box center [168, 41] width 276 height 7
copy div "[PERSON_NAME]"
click at [77, 39] on link "[PERSON_NAME]" at bounding box center [53, 41] width 47 height 7
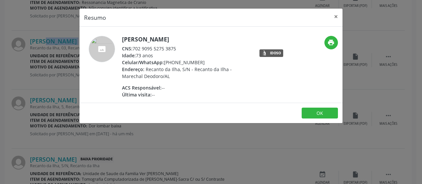
drag, startPoint x: 179, startPoint y: 52, endPoint x: 134, endPoint y: 49, distance: 45.6
click at [134, 49] on div "[PERSON_NAME] CNS: 702 9095 5275 3875 Idade: 73 anos Celular/WhatsApp: [PHONE_N…" at bounding box center [186, 67] width 128 height 62
click at [182, 46] on div "CNS: 702 9095 5275 3875" at bounding box center [186, 48] width 128 height 7
drag, startPoint x: 182, startPoint y: 46, endPoint x: 136, endPoint y: 47, distance: 45.5
click at [136, 47] on div "CNS: 702 9095 5275 3875" at bounding box center [186, 48] width 128 height 7
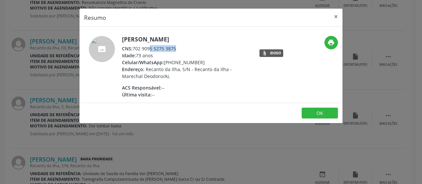
drag, startPoint x: 208, startPoint y: 39, endPoint x: 114, endPoint y: 37, distance: 93.6
click at [114, 37] on div "[PERSON_NAME] CNS: 702 9095 5275 3875 Idade: 73 anos Celular/WhatsApp: [PHONE_N…" at bounding box center [166, 67] width 175 height 62
click at [204, 38] on h5 "[PERSON_NAME]" at bounding box center [186, 39] width 128 height 7
drag, startPoint x: 204, startPoint y: 38, endPoint x: 134, endPoint y: 38, distance: 69.9
click at [134, 38] on h5 "[PERSON_NAME]" at bounding box center [186, 39] width 128 height 7
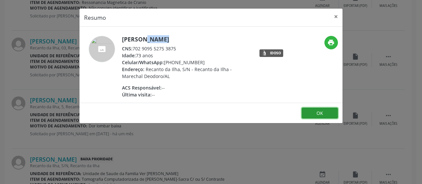
click at [331, 115] on button "OK" at bounding box center [320, 113] width 36 height 11
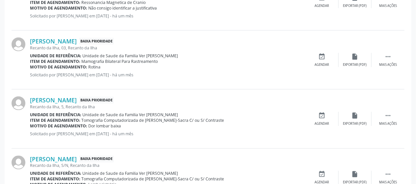
drag, startPoint x: 163, startPoint y: 60, endPoint x: 82, endPoint y: 62, distance: 80.8
click at [82, 62] on div "Item de agendamento: Mamografia Bilateral Para Rastreamento" at bounding box center [168, 62] width 276 height 6
copy span "Mamografia Bilateral Para Rastreamento"
click at [50, 31] on div "[PERSON_NAME] Baixa Prioridade Recanto da Ilha, 03, [GEOGRAPHIC_DATA] Unidade d…" at bounding box center [208, 60] width 393 height 59
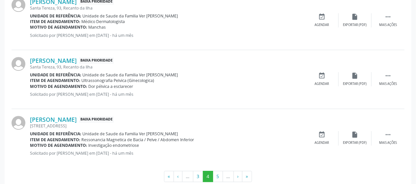
scroll to position [920, 0]
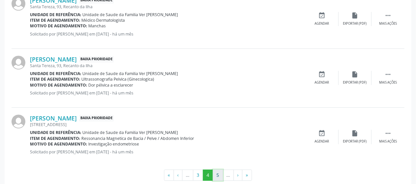
click at [219, 173] on button "5" at bounding box center [218, 175] width 10 height 11
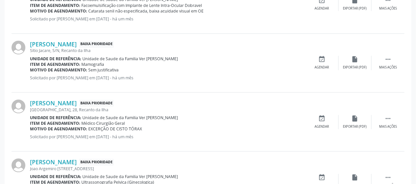
scroll to position [696, 0]
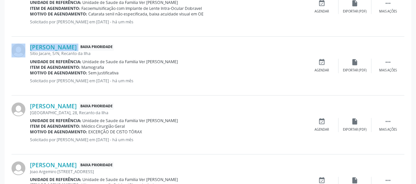
drag, startPoint x: 29, startPoint y: 40, endPoint x: 89, endPoint y: 44, distance: 59.8
click at [89, 44] on div "[PERSON_NAME] Baixa Prioridade [GEOGRAPHIC_DATA], S/N, Recanto da Ilha Unidade …" at bounding box center [208, 66] width 393 height 59
click at [89, 44] on div "[PERSON_NAME] Baixa Prioridade" at bounding box center [168, 47] width 276 height 7
drag, startPoint x: 89, startPoint y: 44, endPoint x: 36, endPoint y: 43, distance: 52.4
click at [36, 44] on div "[PERSON_NAME] Baixa Prioridade" at bounding box center [168, 47] width 276 height 7
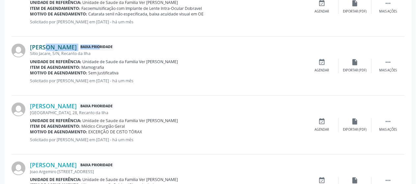
click at [36, 44] on link "[PERSON_NAME]" at bounding box center [53, 47] width 47 height 7
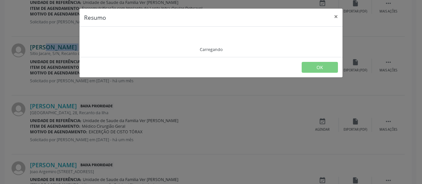
click at [36, 43] on div "Resumo × Carregando OK" at bounding box center [211, 92] width 422 height 184
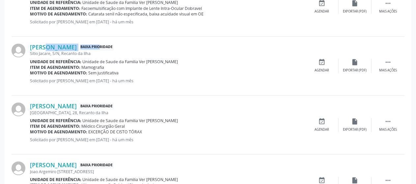
drag, startPoint x: 115, startPoint y: 65, endPoint x: 82, endPoint y: 66, distance: 33.0
click at [82, 66] on div "Item de agendamento: Mamografia" at bounding box center [168, 68] width 276 height 6
copy span "Mamografia"
click at [82, 66] on span "Mamografia" at bounding box center [93, 68] width 23 height 6
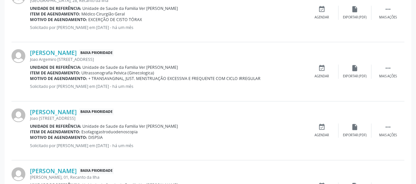
scroll to position [930, 0]
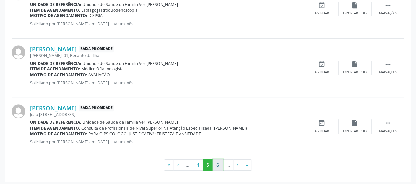
click at [217, 163] on button "6" at bounding box center [218, 165] width 10 height 11
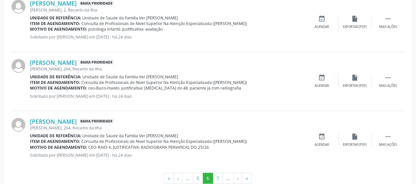
scroll to position [927, 0]
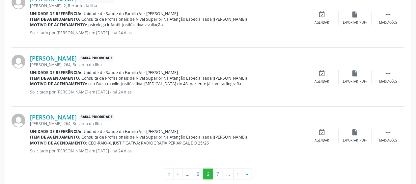
click at [79, 162] on div "[PERSON_NAME] Baixa Prioridade [PERSON_NAME], 264, Recanto da Ilha Unidade de r…" at bounding box center [208, 136] width 393 height 59
click at [218, 172] on button "7" at bounding box center [218, 174] width 10 height 11
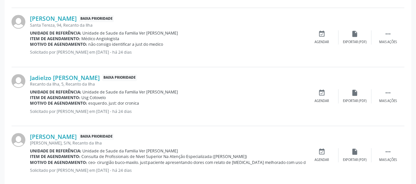
scroll to position [936, 0]
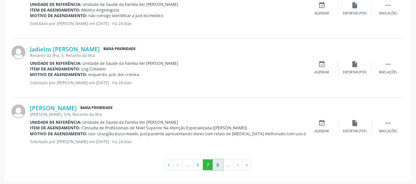
click at [219, 161] on button "8" at bounding box center [218, 165] width 10 height 11
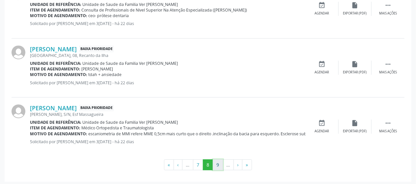
click at [218, 163] on button "9" at bounding box center [218, 165] width 10 height 11
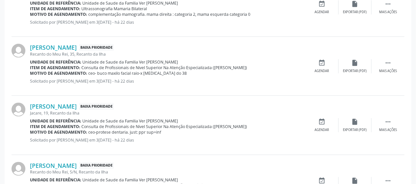
scroll to position [229, 0]
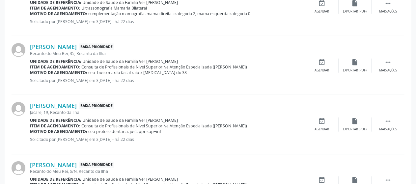
click at [332, 93] on div "[PERSON_NAME] Baixa Prioridade Recanto do Meu Rei, 35, Recanto da Ilha Unidade …" at bounding box center [208, 65] width 393 height 59
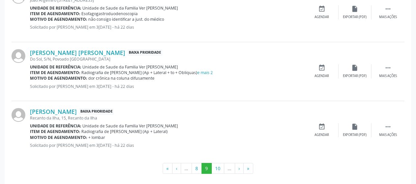
scroll to position [936, 0]
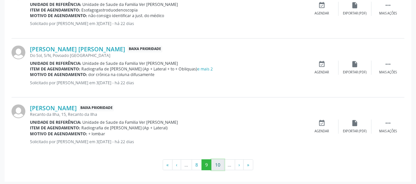
click at [219, 161] on button "10" at bounding box center [218, 165] width 13 height 11
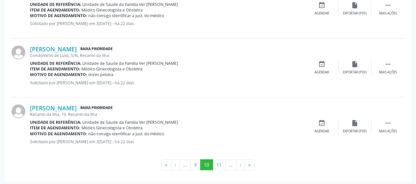
click at [221, 164] on button "11" at bounding box center [219, 165] width 13 height 11
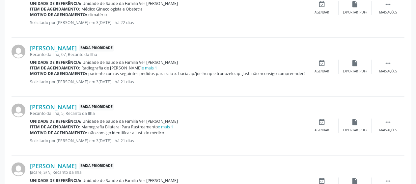
scroll to position [646, 0]
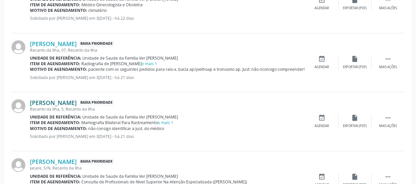
click at [76, 101] on link "[PERSON_NAME]" at bounding box center [53, 102] width 47 height 7
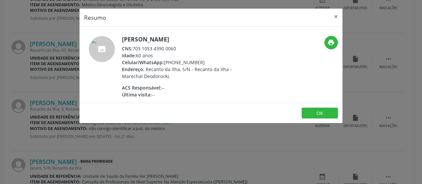
drag, startPoint x: 182, startPoint y: 48, endPoint x: 134, endPoint y: 48, distance: 48.1
click at [134, 48] on div "CNS: 703 1053 4390 0060" at bounding box center [186, 48] width 128 height 7
copy div "703 1053 4390 0060"
click at [341, 17] on button "×" at bounding box center [335, 17] width 13 height 16
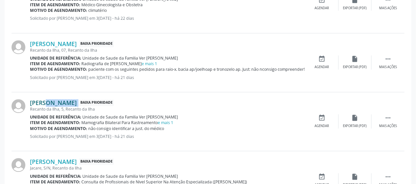
drag, startPoint x: 90, startPoint y: 102, endPoint x: 31, endPoint y: 101, distance: 59.7
click at [31, 101] on div "[PERSON_NAME] Baixa Prioridade" at bounding box center [168, 102] width 276 height 7
copy div "[PERSON_NAME]"
click at [31, 101] on link "[PERSON_NAME]" at bounding box center [53, 102] width 47 height 7
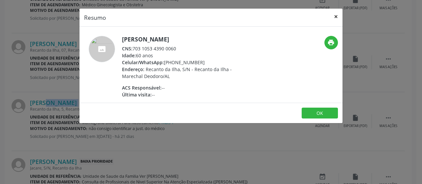
click at [337, 16] on button "×" at bounding box center [335, 17] width 13 height 16
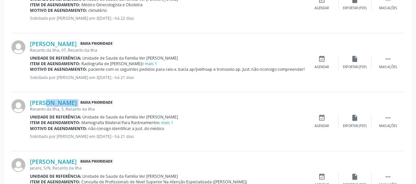
copy div "[PERSON_NAME]"
drag, startPoint x: 158, startPoint y: 122, endPoint x: 82, endPoint y: 121, distance: 76.5
click at [82, 121] on span "Mamografia Bilateral Para Rastreamento e mais 1" at bounding box center [128, 123] width 92 height 6
click at [170, 120] on link "e mais 1" at bounding box center [165, 123] width 15 height 6
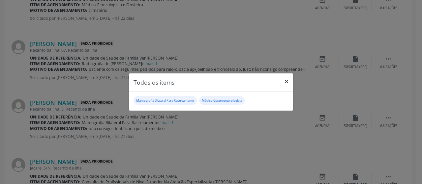
click at [285, 82] on button "×" at bounding box center [286, 82] width 13 height 16
